Goal: Obtain resource: Download file/media

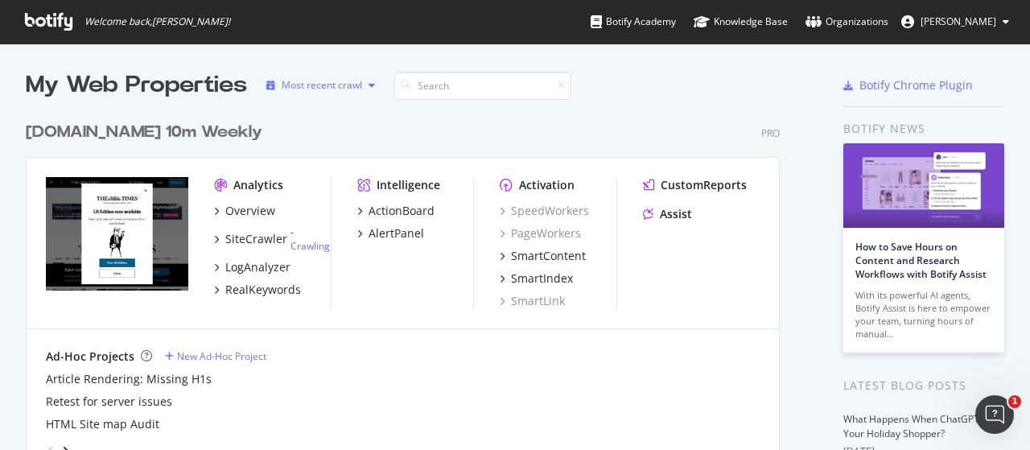
click at [346, 88] on div "Most recent crawl" at bounding box center [322, 85] width 80 height 10
click at [341, 109] on div "Most recent crawl" at bounding box center [343, 112] width 84 height 14
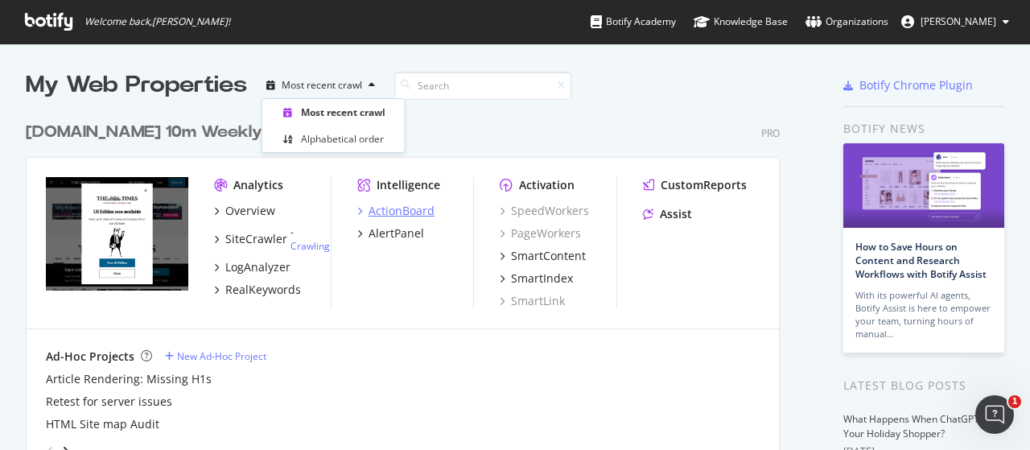
click at [412, 212] on div "ActionBoard" at bounding box center [402, 211] width 66 height 16
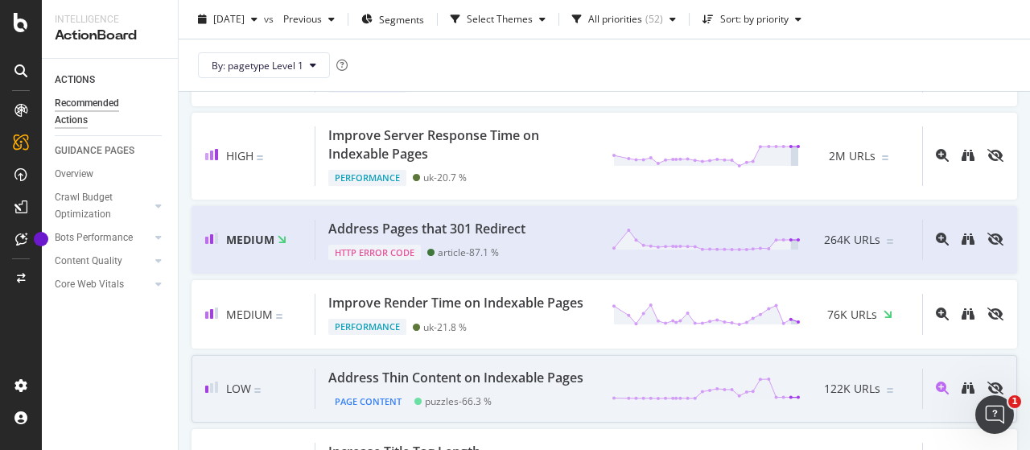
scroll to position [321, 0]
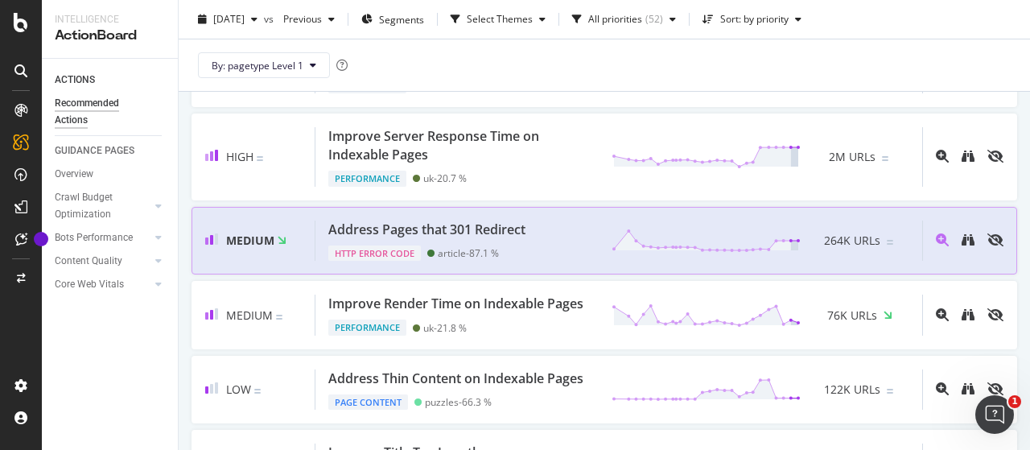
click at [472, 234] on div "Address Pages that 301 Redirect" at bounding box center [426, 229] width 197 height 19
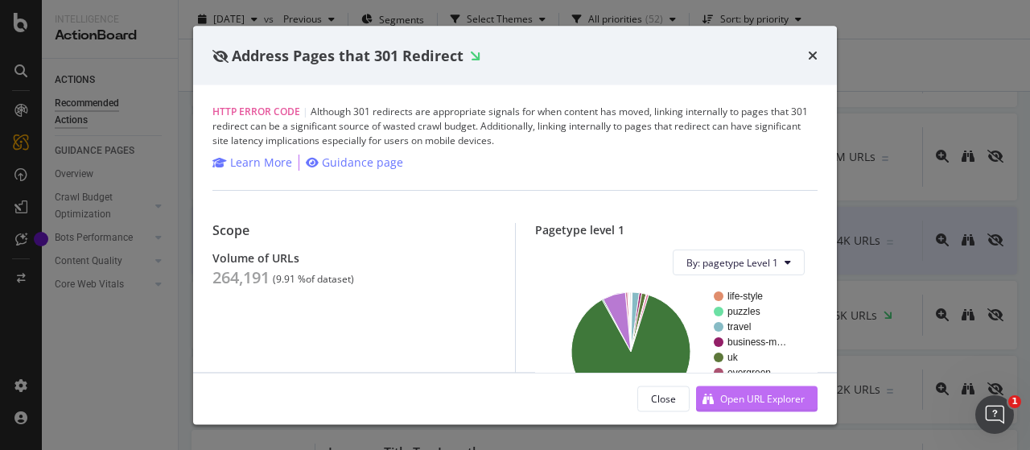
click at [772, 397] on div "Open URL Explorer" at bounding box center [762, 398] width 84 height 14
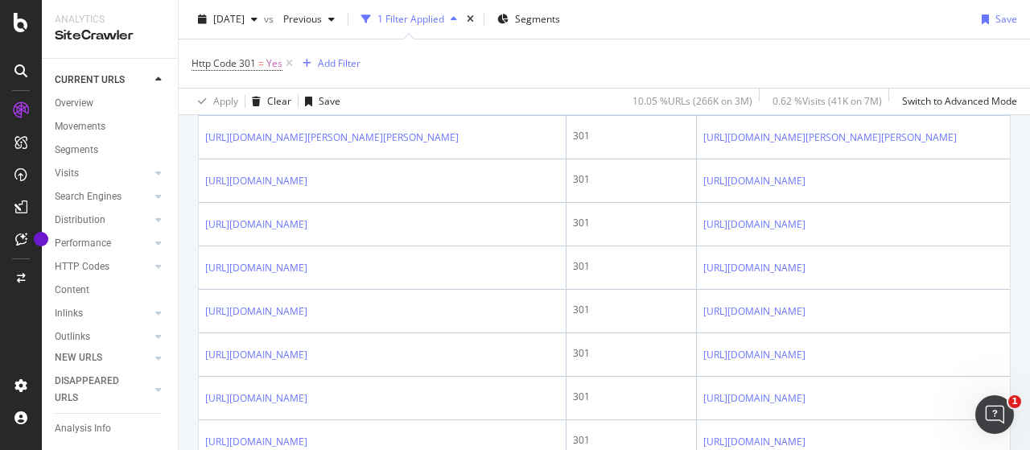
scroll to position [1447, 0]
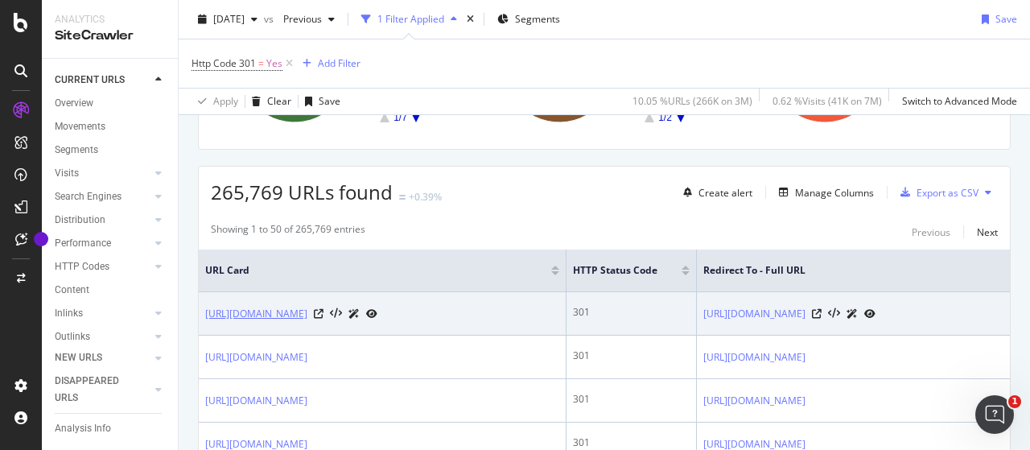
scroll to position [182, 0]
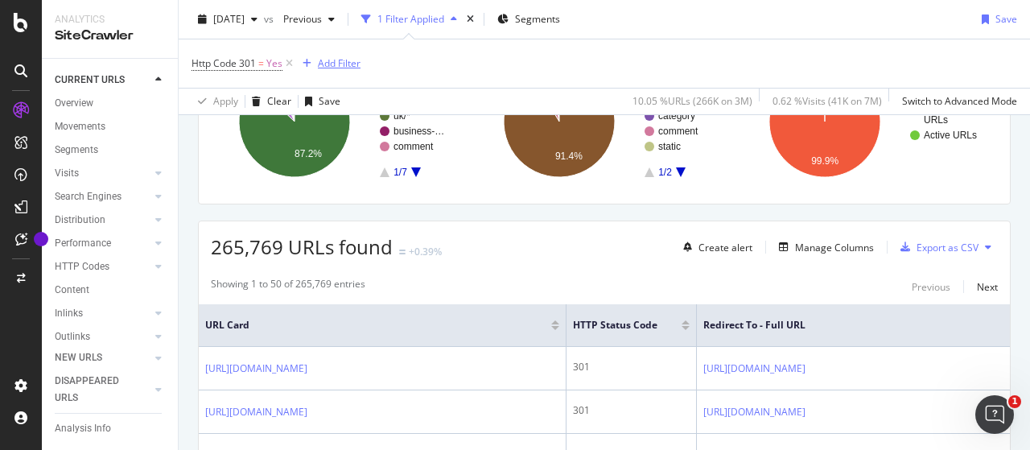
click at [343, 59] on div "Add Filter" at bounding box center [339, 63] width 43 height 14
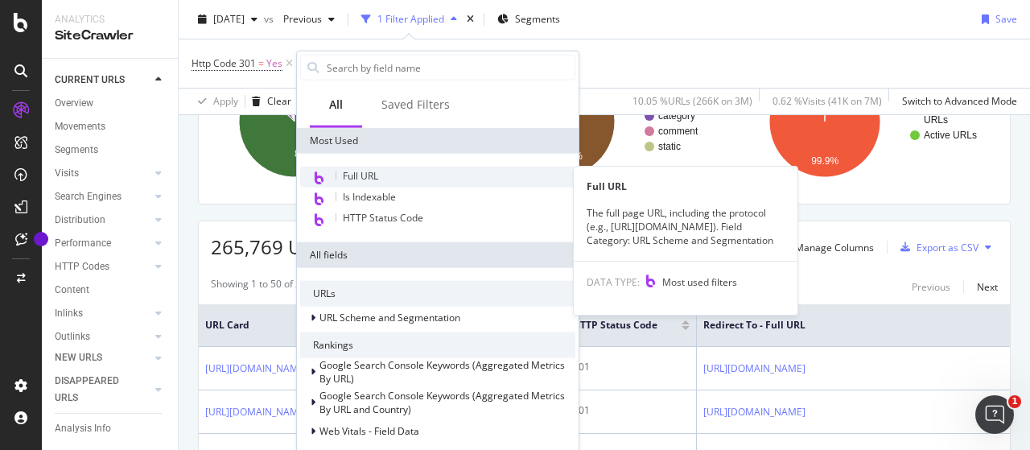
click at [381, 174] on div "Full URL" at bounding box center [437, 177] width 275 height 21
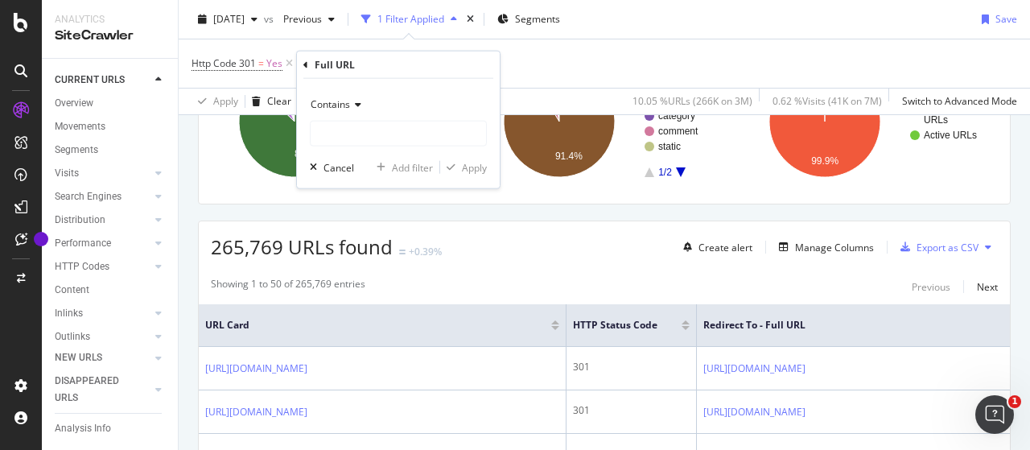
click at [358, 100] on icon at bounding box center [355, 105] width 11 height 10
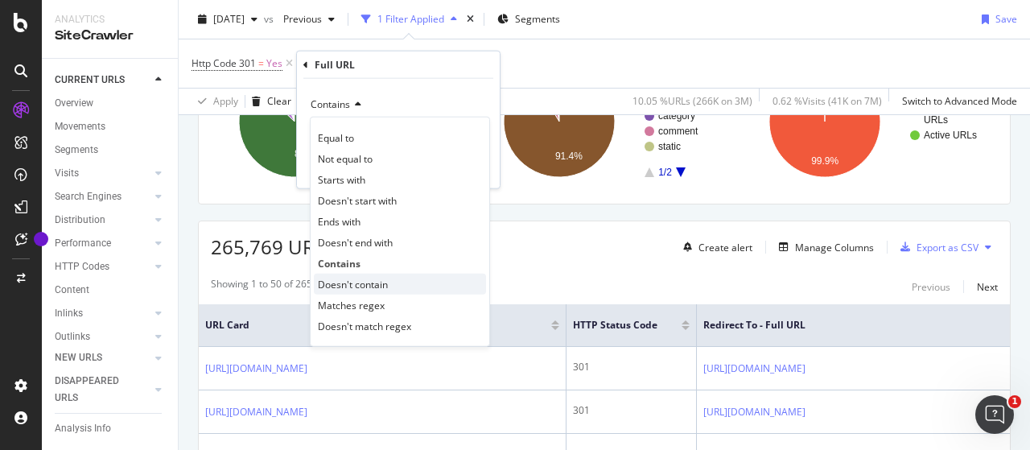
click at [357, 281] on span "Doesn't contain" at bounding box center [353, 284] width 70 height 14
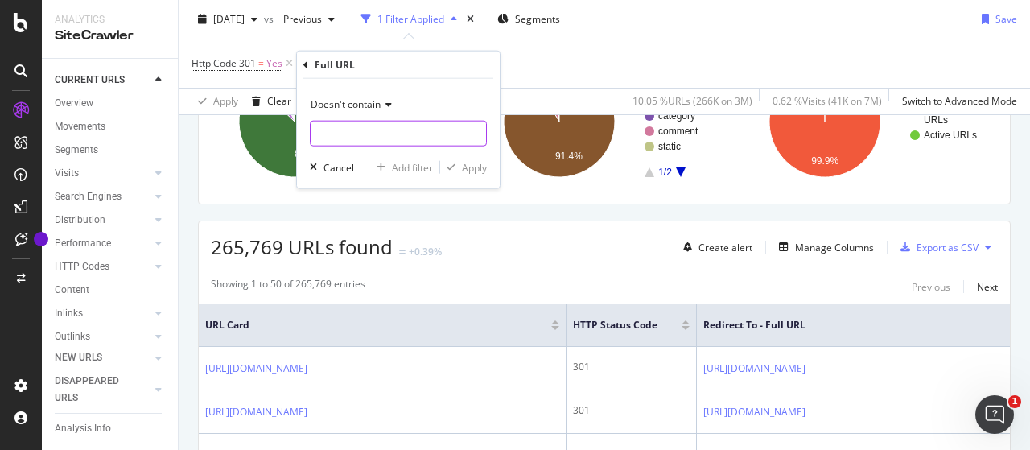
click at [381, 129] on input "text" at bounding box center [398, 134] width 175 height 26
type input "com/article/"
click at [465, 162] on div "Apply" at bounding box center [474, 167] width 25 height 14
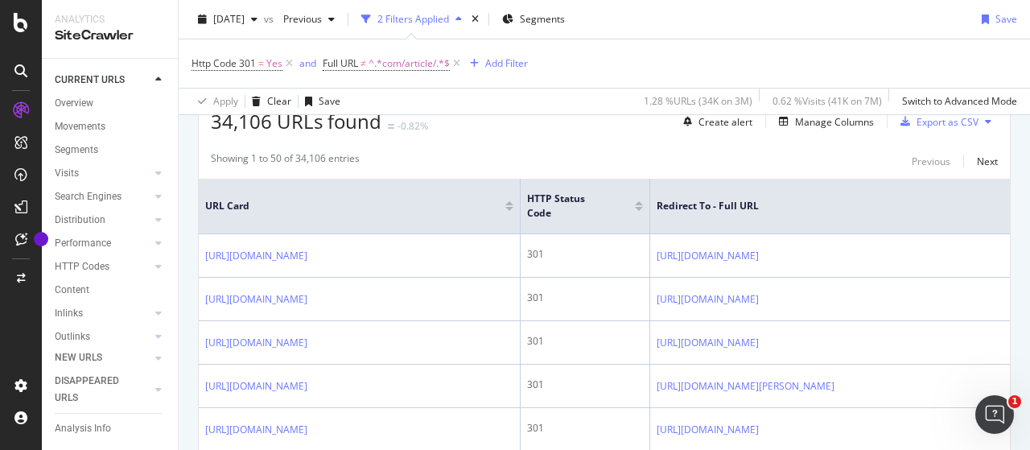
scroll to position [131, 0]
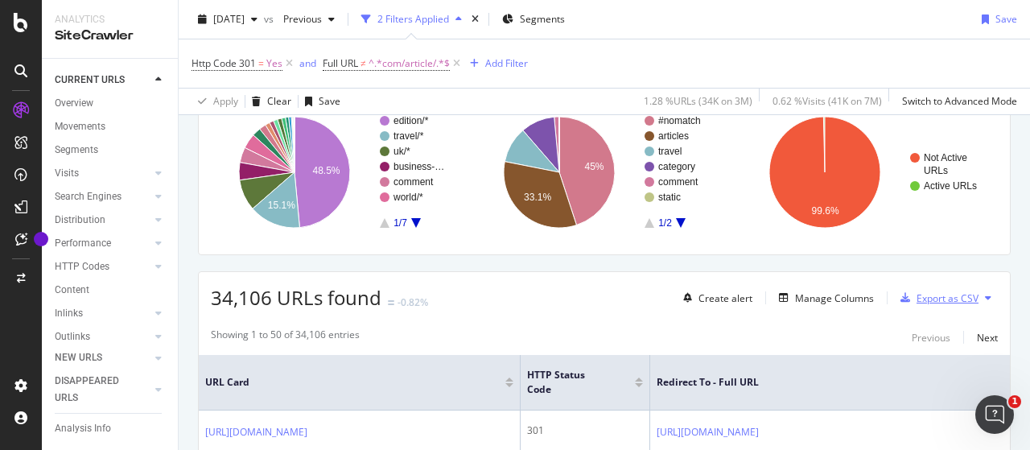
click at [925, 298] on div "Export as CSV" at bounding box center [948, 298] width 62 height 14
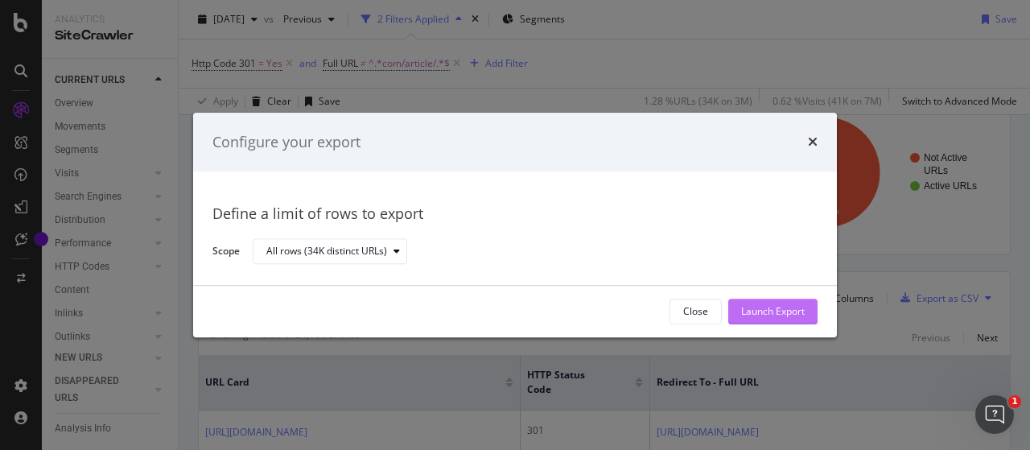
click at [780, 306] on div "Launch Export" at bounding box center [773, 312] width 64 height 14
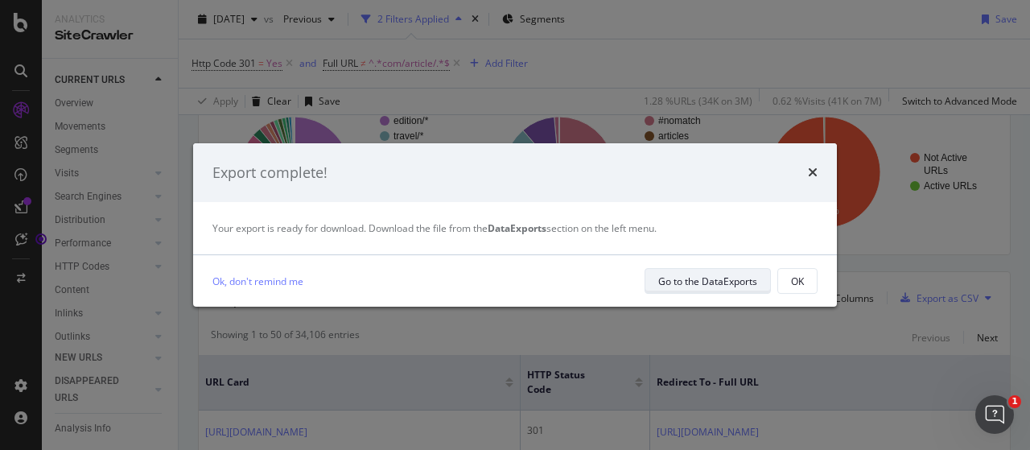
click at [707, 270] on div "Go to the DataExports" at bounding box center [707, 281] width 99 height 23
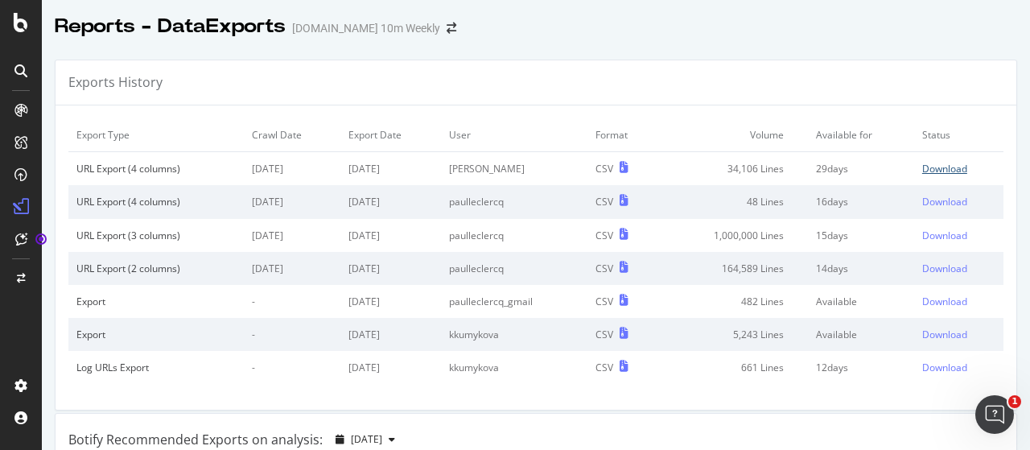
click at [925, 165] on div "Download" at bounding box center [944, 169] width 45 height 14
click at [922, 162] on div "Download" at bounding box center [944, 169] width 45 height 14
